Goal: Task Accomplishment & Management: Complete application form

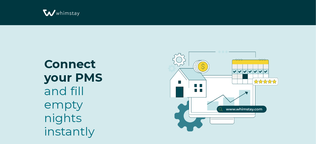
select select "US"
select select "Standard"
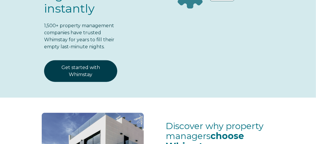
scroll to position [121, 0]
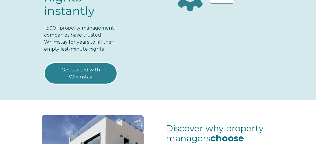
click at [77, 63] on link "Get started with Whimstay" at bounding box center [80, 74] width 73 height 22
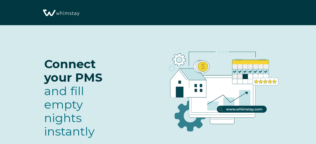
select select "US"
select select "Standard"
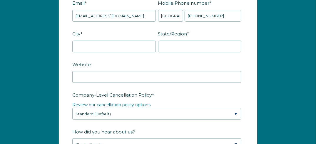
scroll to position [875, 0]
